Goal: Information Seeking & Learning: Learn about a topic

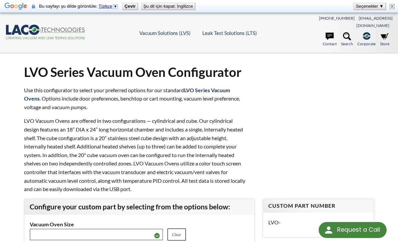
click at [394, 8] on img at bounding box center [391, 6] width 5 height 5
select select "Dil Çeviri Widget'ı"
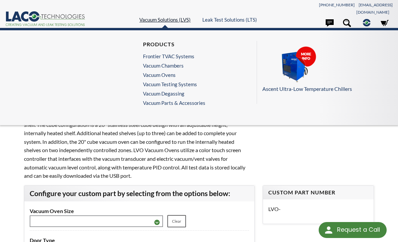
click at [145, 18] on link "Vacuum Solutions (LVS)" at bounding box center [164, 20] width 51 height 6
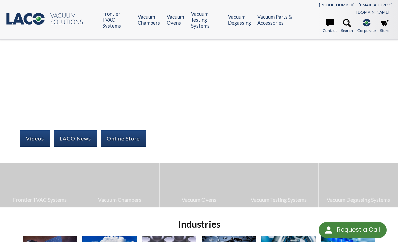
select select "Dil Çeviri Widget'ı"
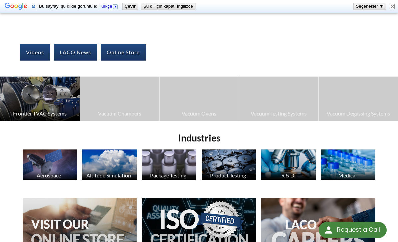
scroll to position [102, 0]
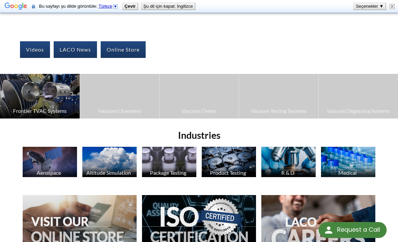
click at [69, 82] on img at bounding box center [40, 96] width 80 height 45
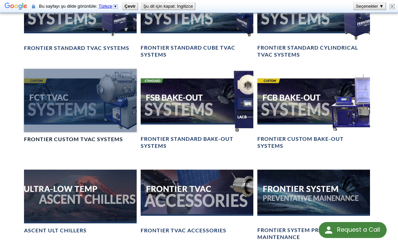
scroll to position [591, 0]
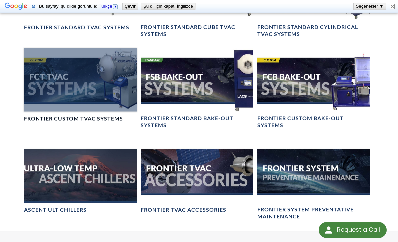
click at [64, 86] on div at bounding box center [80, 79] width 113 height 63
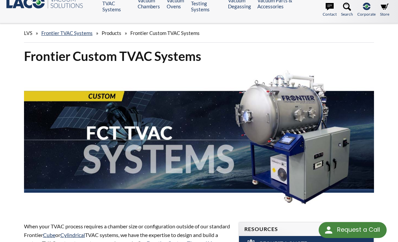
scroll to position [9, 0]
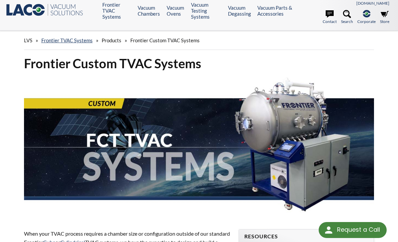
click at [284, 110] on img at bounding box center [199, 147] width 350 height 140
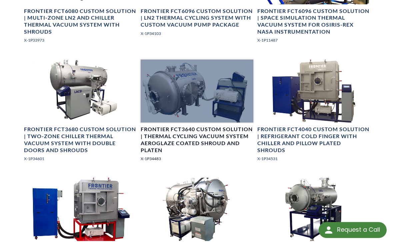
scroll to position [471, 0]
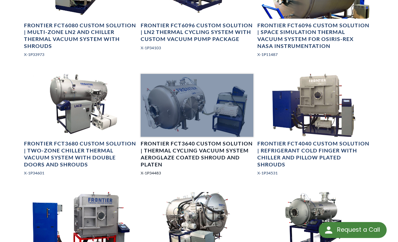
click at [199, 79] on div at bounding box center [197, 105] width 113 height 63
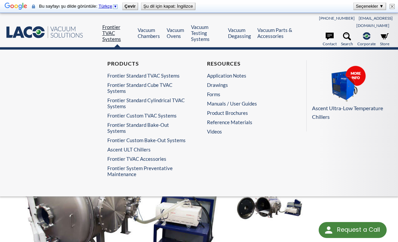
click at [106, 32] on link "Frontier TVAC Systems" at bounding box center [117, 33] width 30 height 18
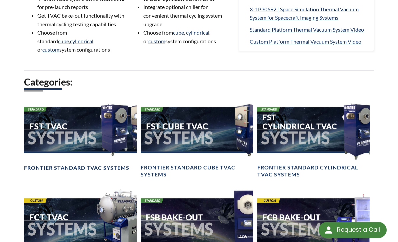
scroll to position [300, 0]
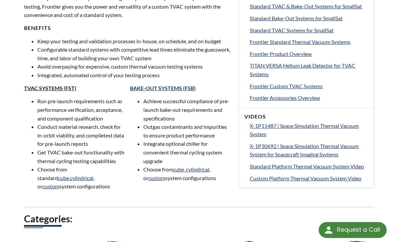
click at [55, 85] on link "TVAC SYSTEMS (FST)" at bounding box center [50, 88] width 52 height 6
